Goal: Communication & Community: Answer question/provide support

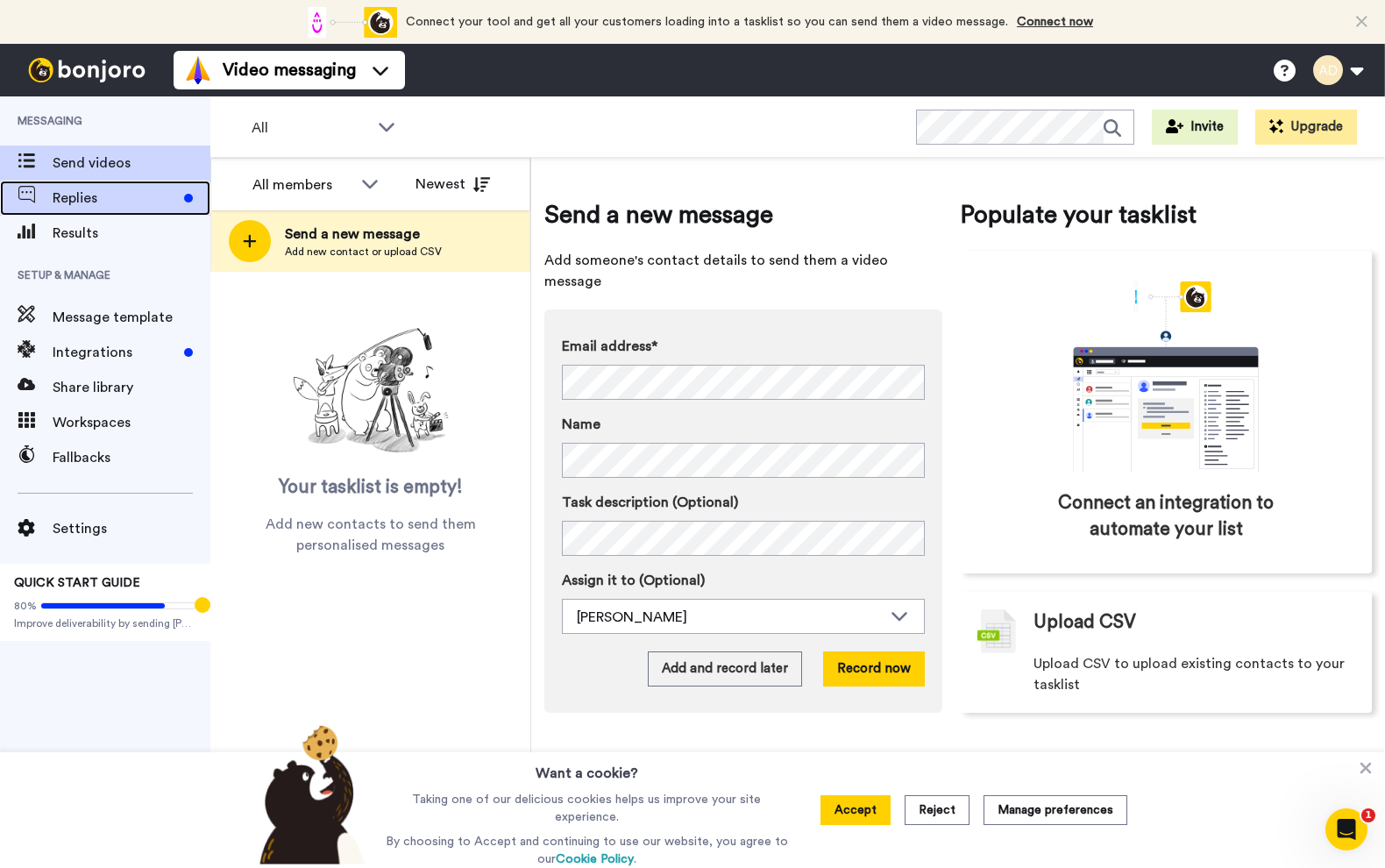
click at [99, 201] on span "Replies" at bounding box center [115, 198] width 124 height 21
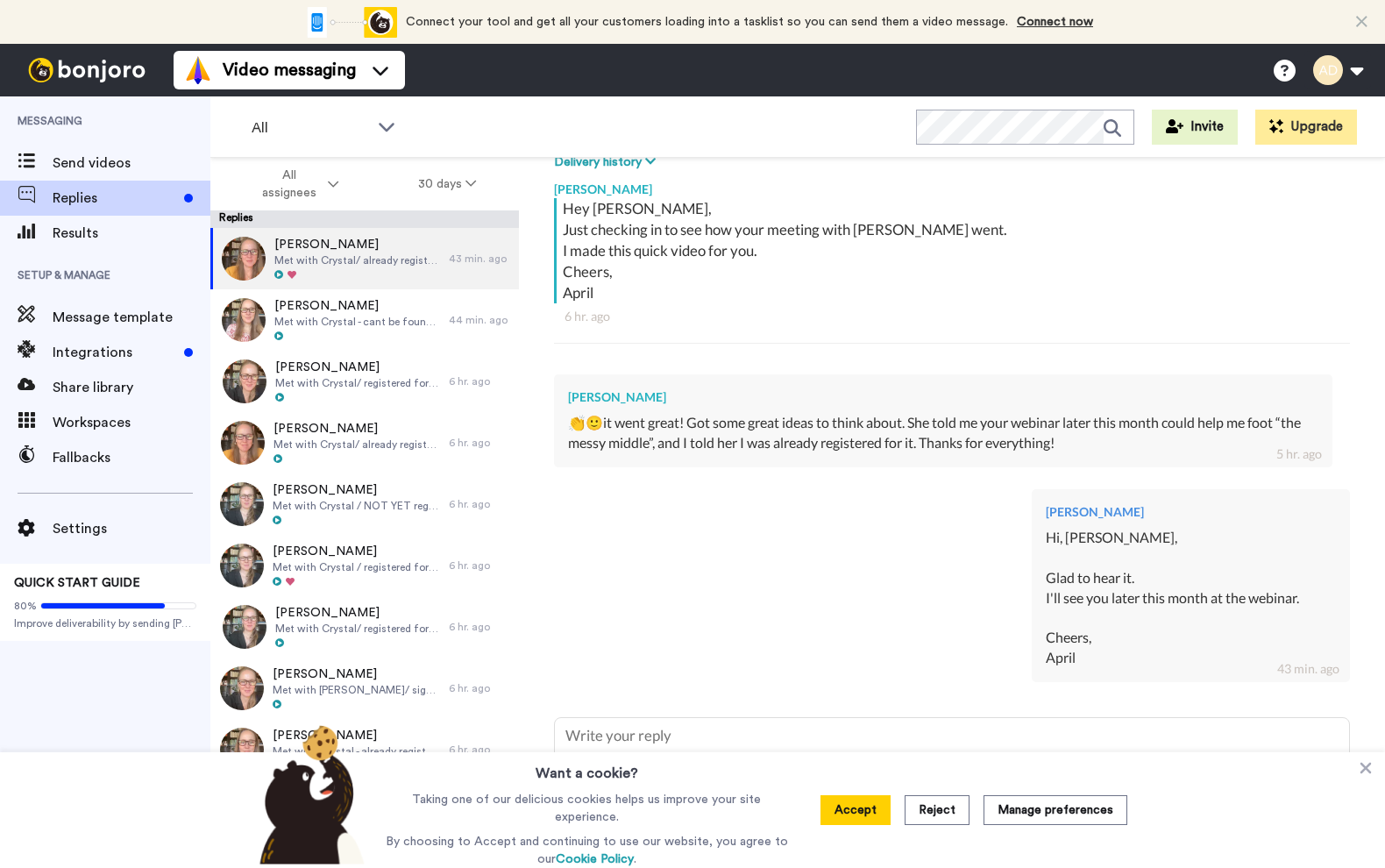
scroll to position [316, 0]
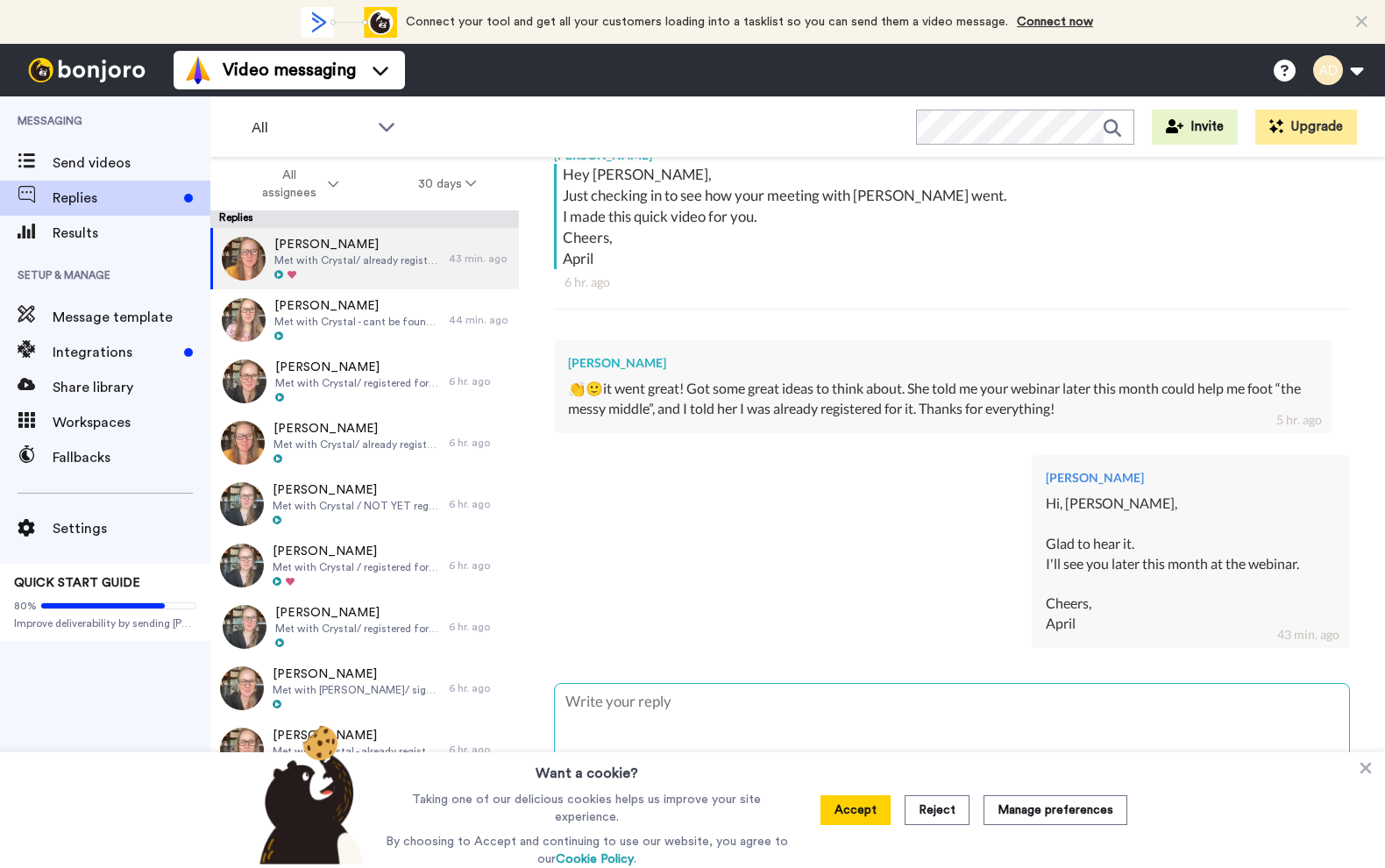
drag, startPoint x: 854, startPoint y: 812, endPoint x: 845, endPoint y: 738, distance: 74.5
click at [854, 813] on button "Accept" at bounding box center [856, 809] width 70 height 30
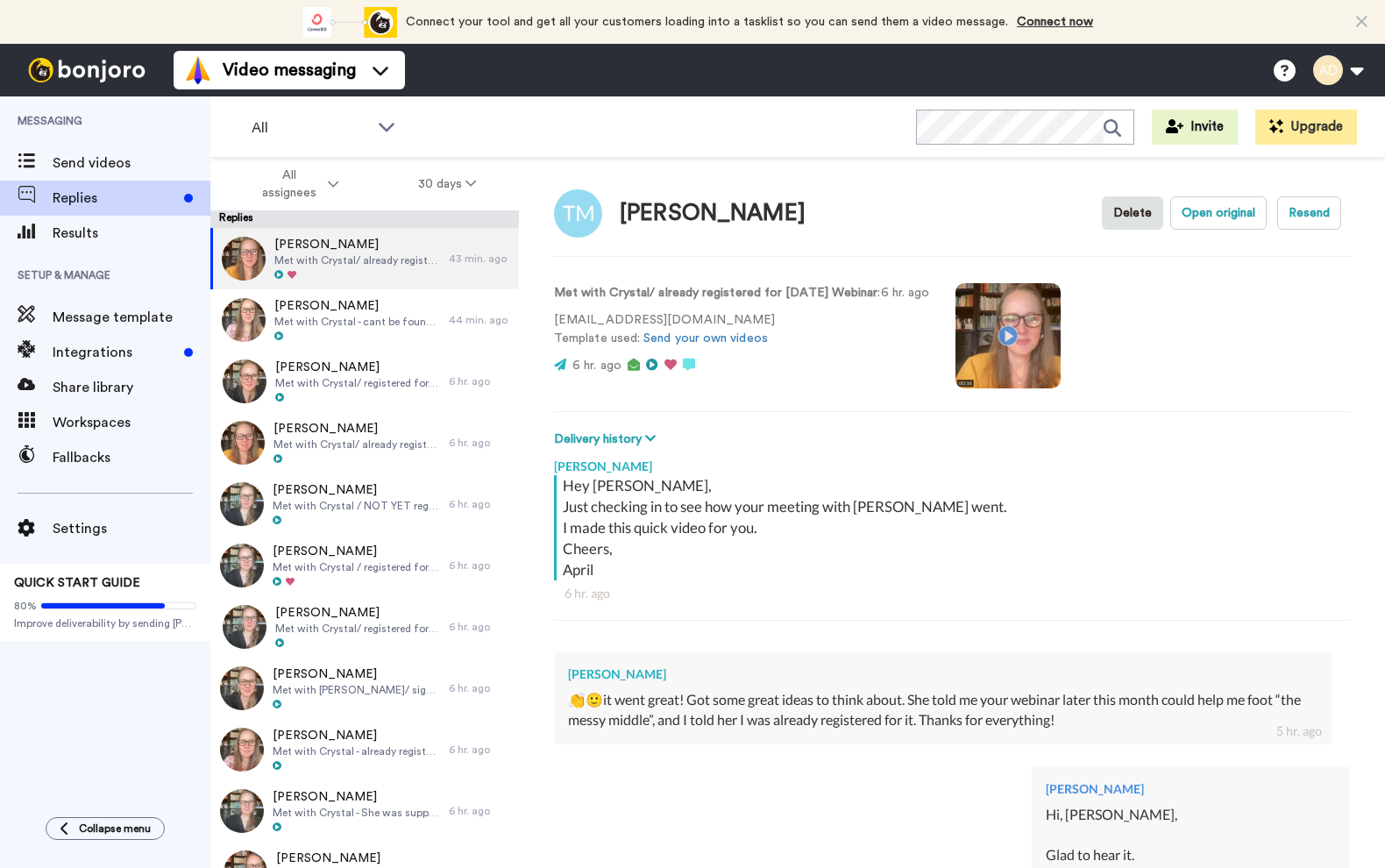
scroll to position [0, 0]
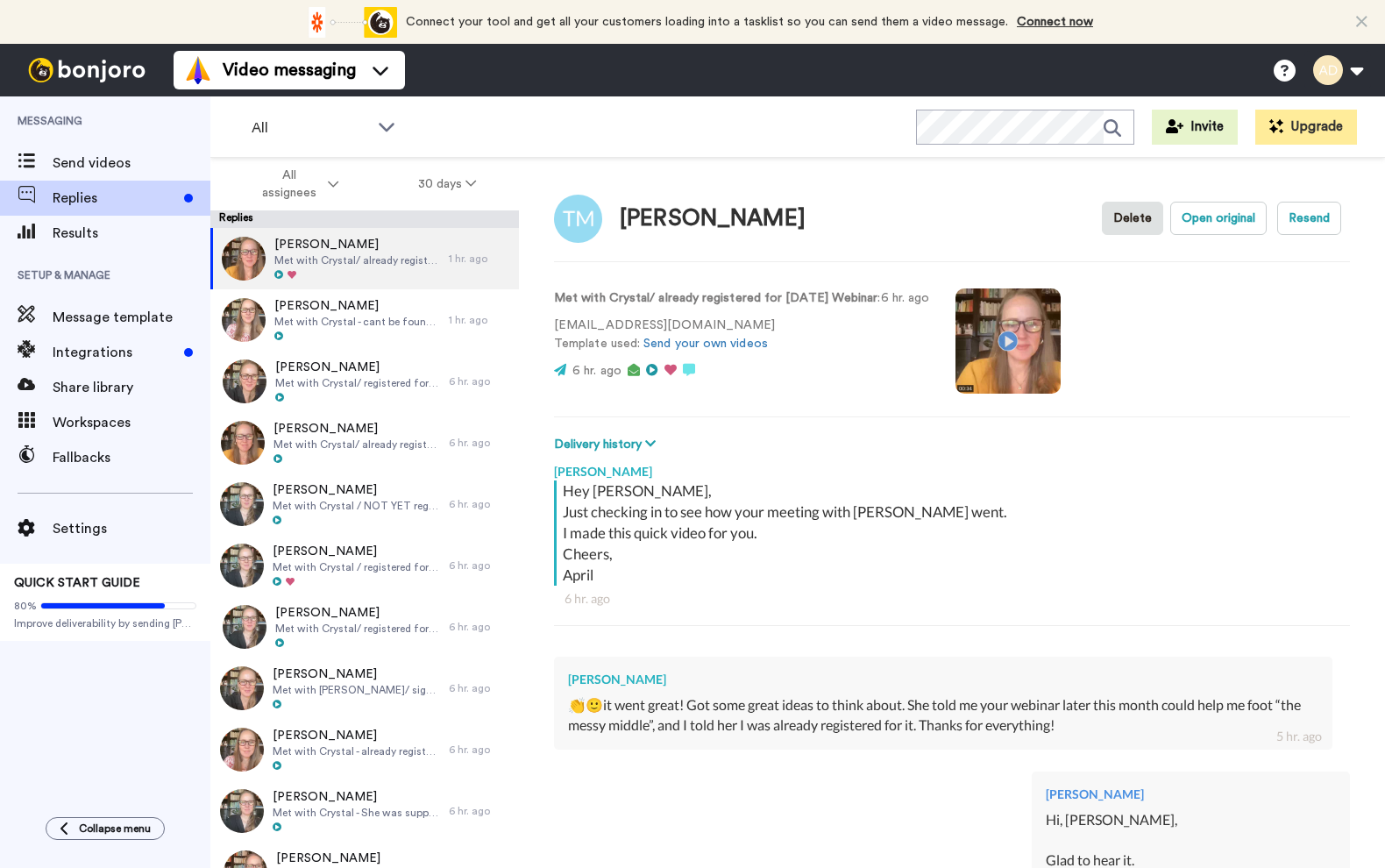
type textarea "x"
